Goal: Obtain resource: Obtain resource

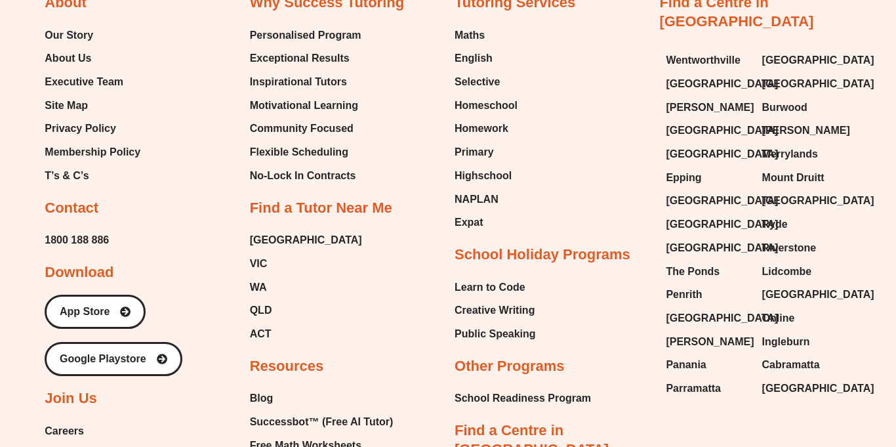
scroll to position [6694, 0]
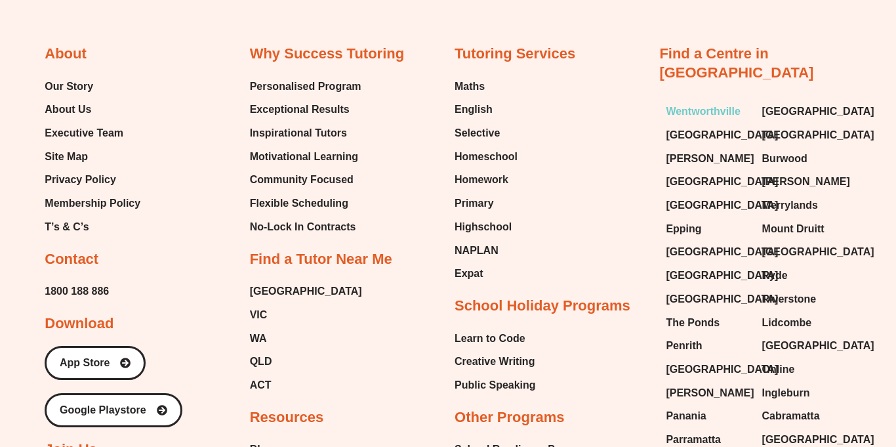
click at [719, 102] on span "Wentworthville" at bounding box center [703, 112] width 75 height 20
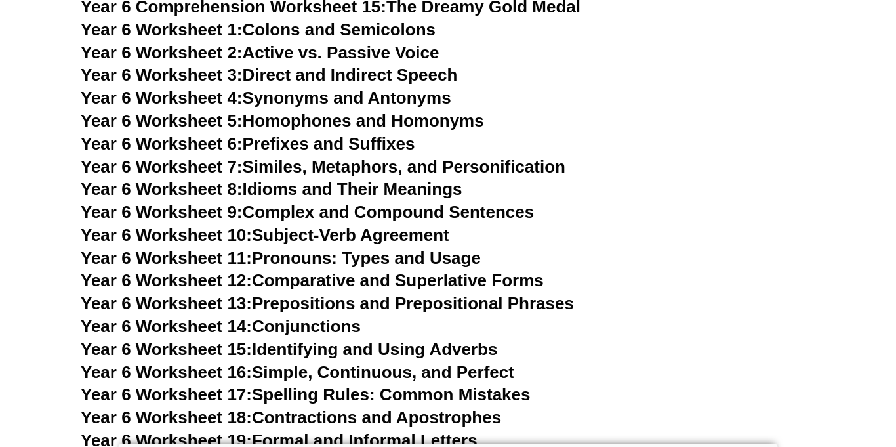
scroll to position [7621, 0]
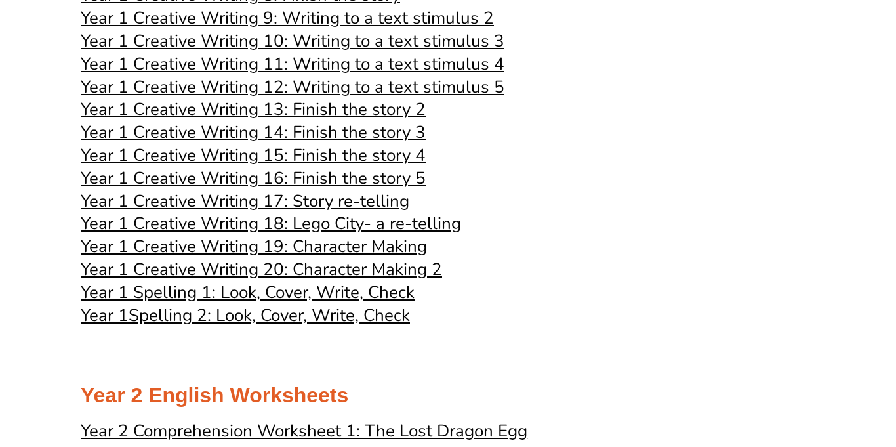
scroll to position [744, 0]
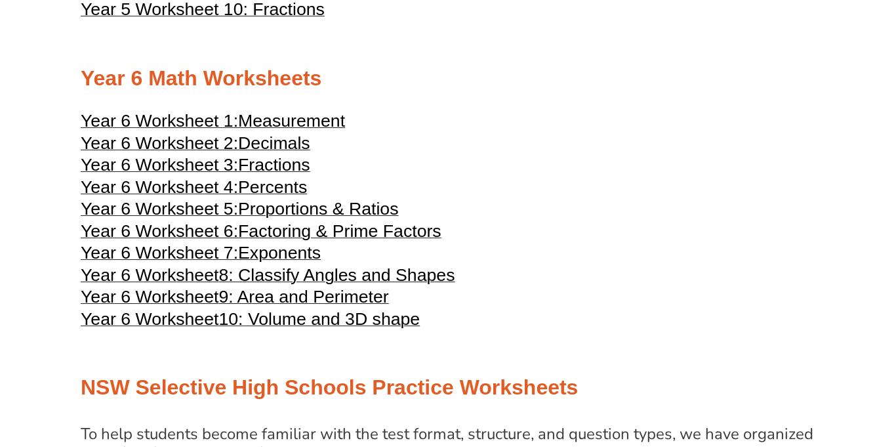
scroll to position [2208, 0]
click at [327, 285] on span "8: Classify Angles and Shapes" at bounding box center [336, 275] width 236 height 20
